Goal: Transaction & Acquisition: Purchase product/service

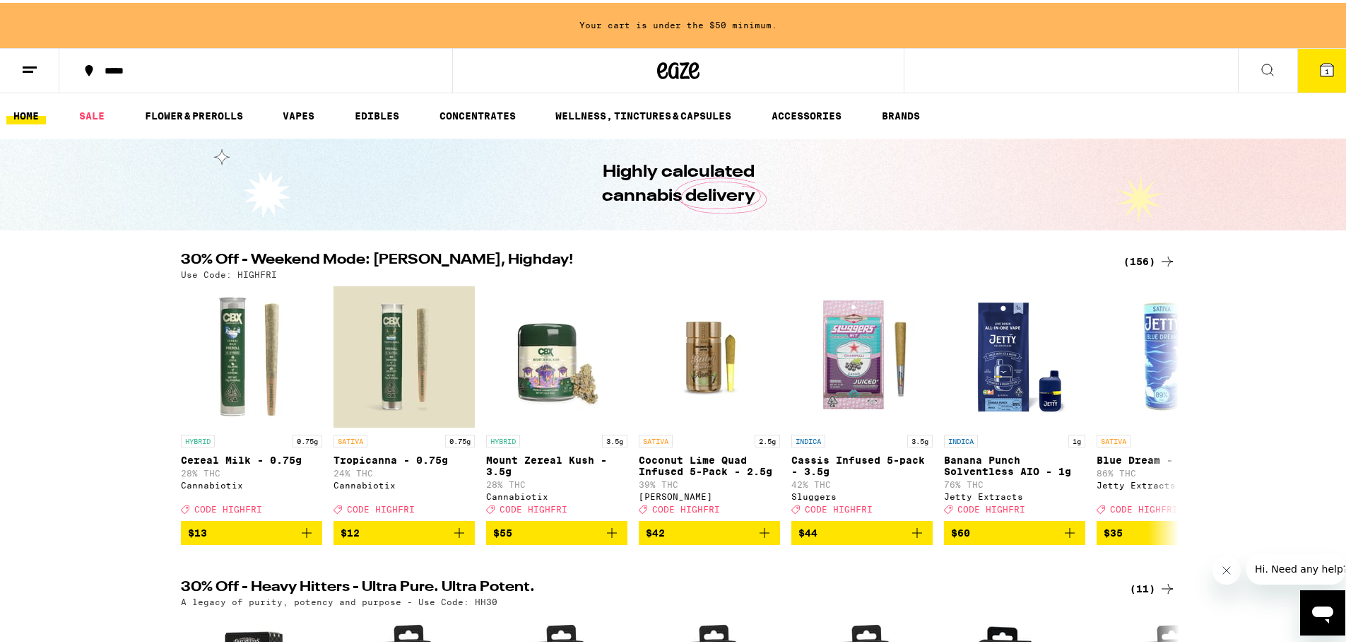
click at [1325, 70] on span "1" at bounding box center [1327, 68] width 4 height 8
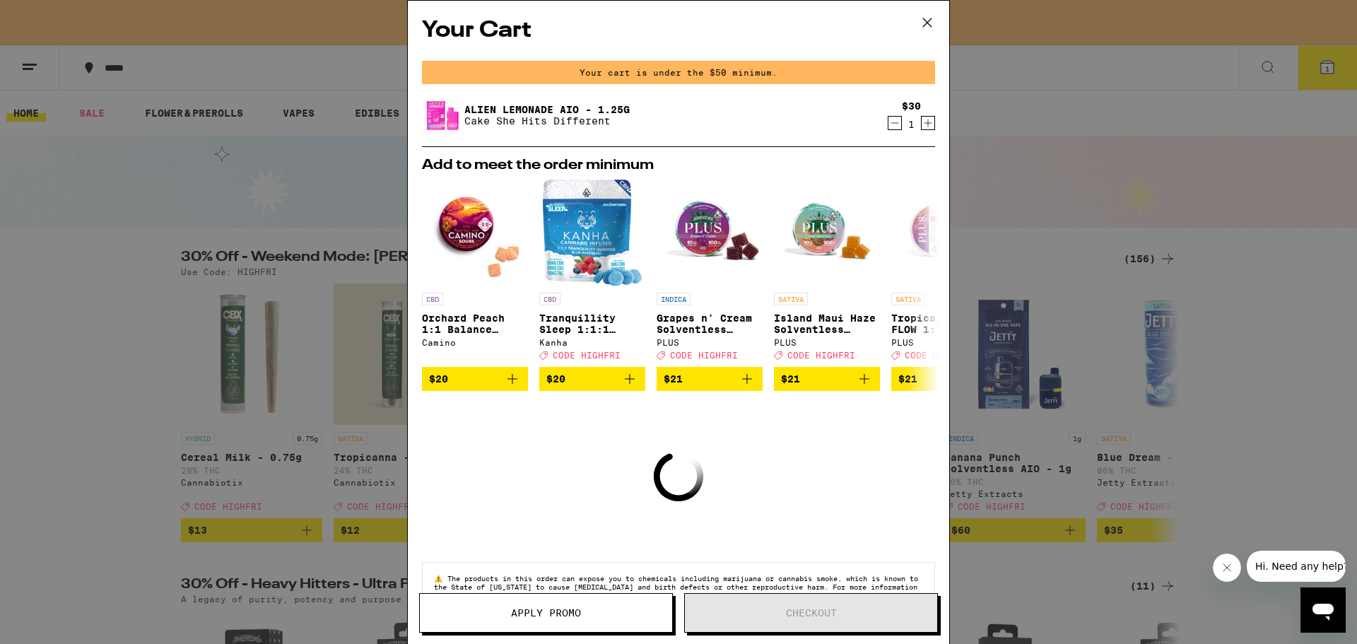
click at [920, 20] on icon at bounding box center [927, 22] width 21 height 21
